Goal: Check status: Check status

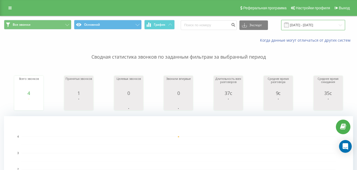
click at [297, 28] on input "[DATE] - [DATE]" at bounding box center [313, 25] width 64 height 10
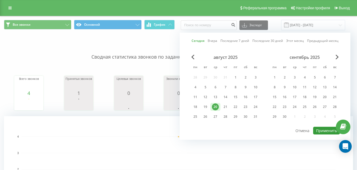
click at [324, 130] on button "Применить" at bounding box center [327, 130] width 27 height 8
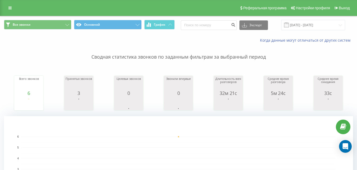
click at [294, 26] on div "[DATE] - [DATE]" at bounding box center [313, 25] width 64 height 10
click at [298, 27] on input "[DATE] - [DATE]" at bounding box center [313, 25] width 64 height 10
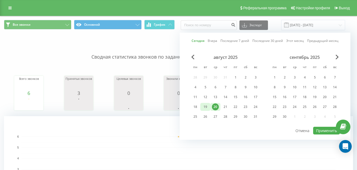
click at [208, 107] on div "19" at bounding box center [205, 106] width 7 height 7
click at [323, 130] on button "Применить" at bounding box center [327, 130] width 27 height 8
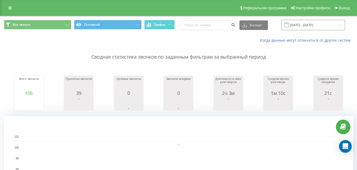
click at [297, 25] on input "[DATE] - [DATE]" at bounding box center [313, 25] width 64 height 10
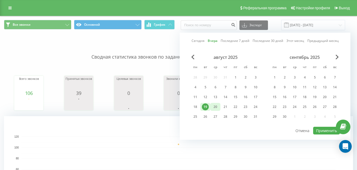
click at [215, 106] on div "20" at bounding box center [215, 106] width 7 height 7
click at [319, 132] on button "Применить" at bounding box center [327, 130] width 27 height 8
type input "[DATE] - [DATE]"
